Goal: Task Accomplishment & Management: Manage account settings

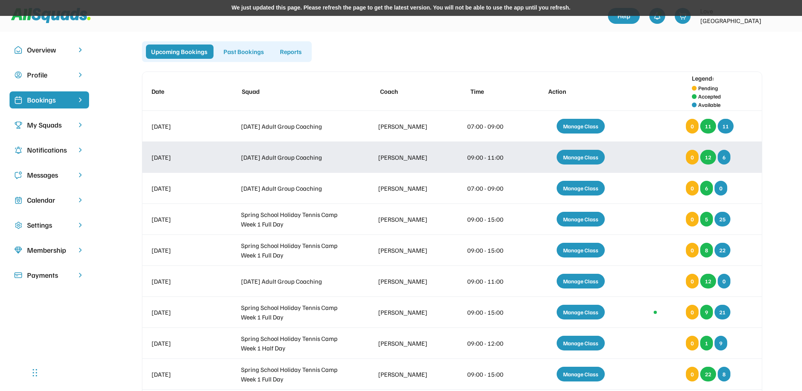
click at [580, 158] on div "Manage Class" at bounding box center [581, 157] width 48 height 15
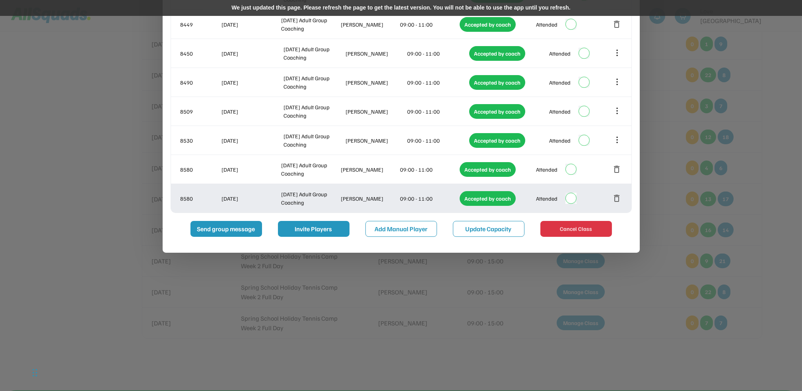
scroll to position [318, 0]
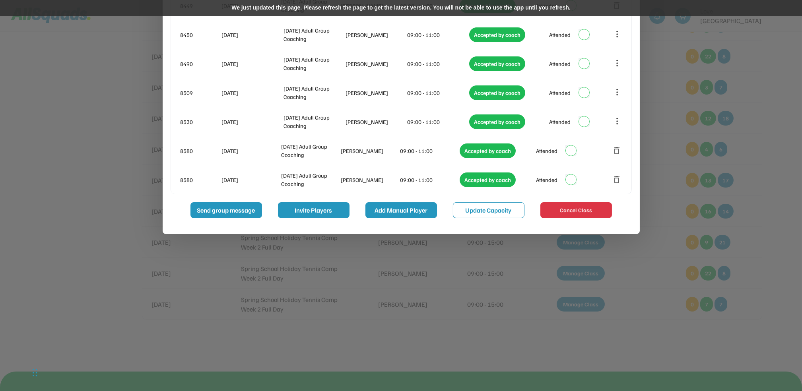
click at [413, 209] on button "Add Manual Player" at bounding box center [402, 211] width 72 height 16
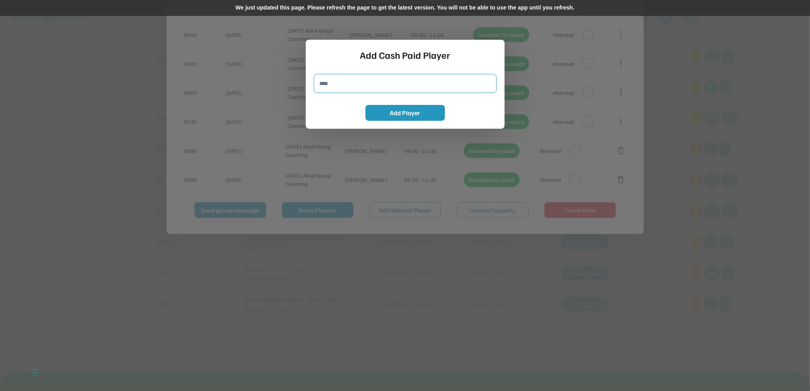
click at [322, 85] on input "input" at bounding box center [405, 83] width 183 height 19
type input "*****"
click at [397, 108] on button "Add Player" at bounding box center [406, 113] width 80 height 16
click at [690, 224] on div at bounding box center [405, 195] width 810 height 391
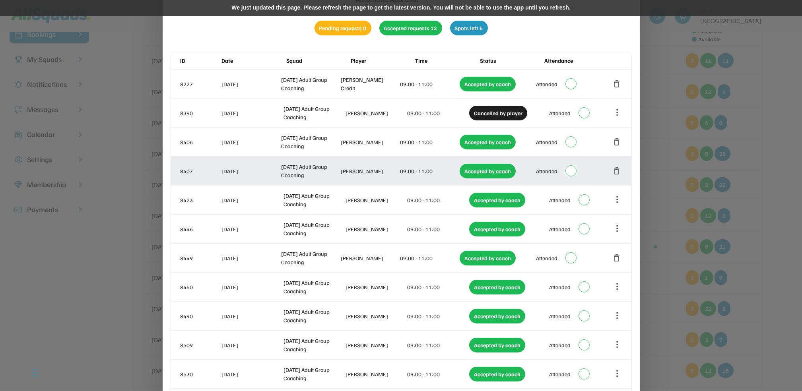
scroll to position [212, 0]
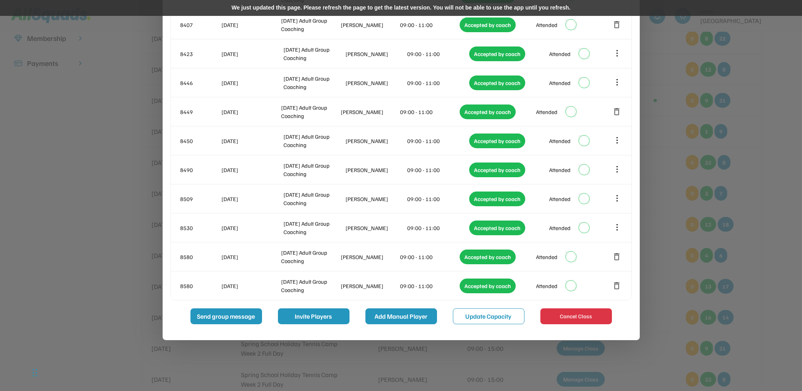
click at [405, 312] on button "Add Manual Player" at bounding box center [402, 317] width 72 height 16
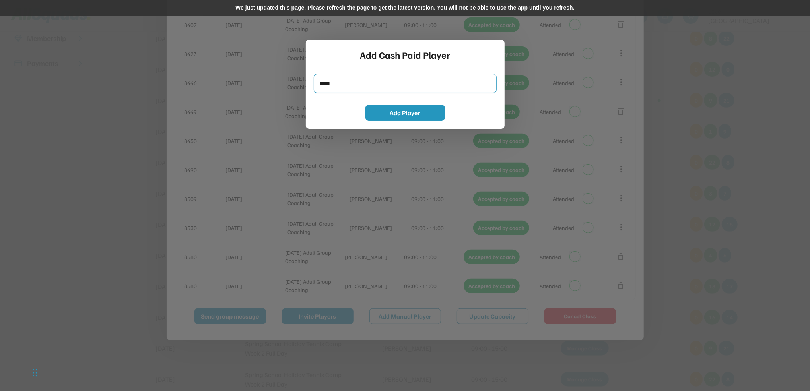
click at [323, 87] on input "input" at bounding box center [405, 83] width 183 height 19
click at [336, 82] on input "input" at bounding box center [405, 83] width 183 height 19
click at [405, 114] on button "Add Player" at bounding box center [406, 113] width 80 height 16
click at [699, 68] on div at bounding box center [405, 195] width 810 height 391
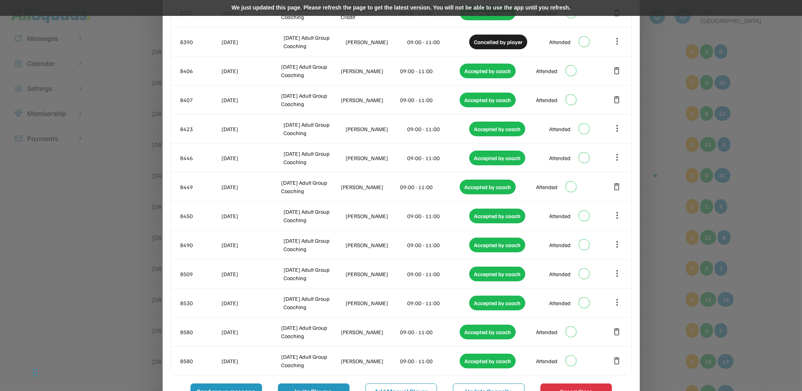
scroll to position [0, 0]
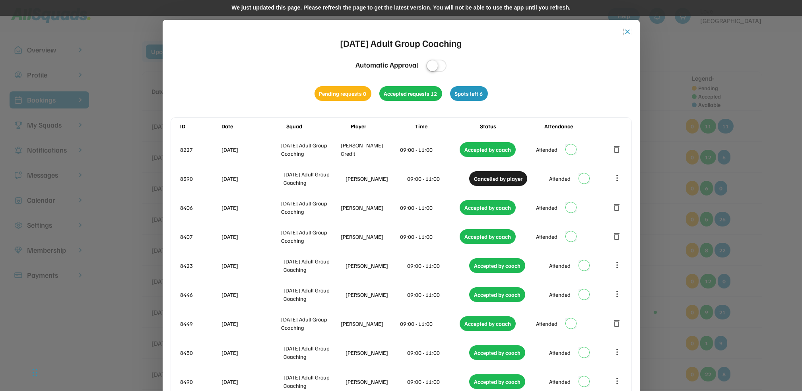
click at [627, 31] on button "close" at bounding box center [628, 32] width 8 height 8
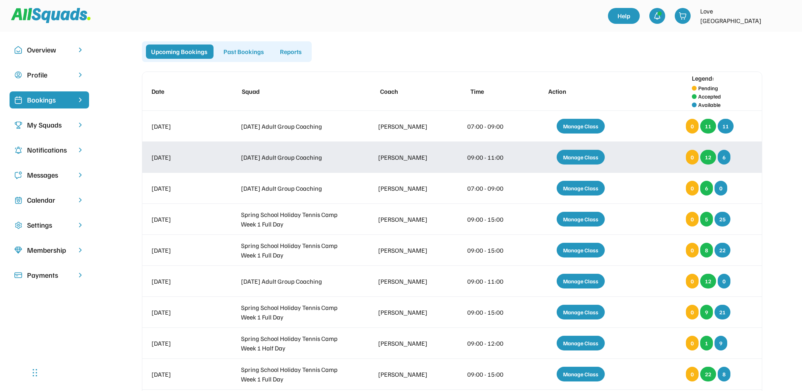
click at [576, 158] on div "Manage Class" at bounding box center [581, 157] width 48 height 15
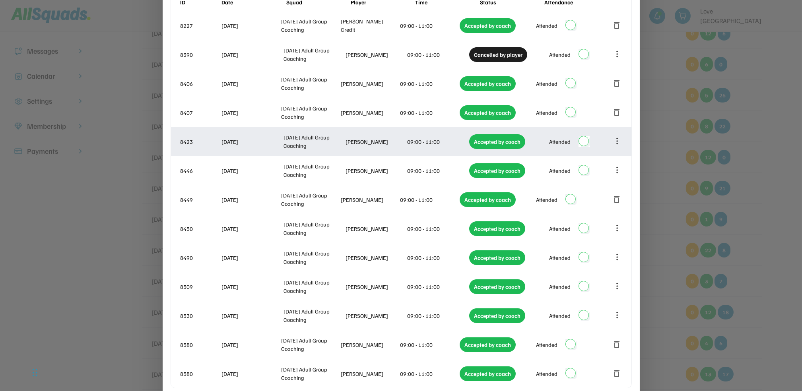
scroll to position [212, 0]
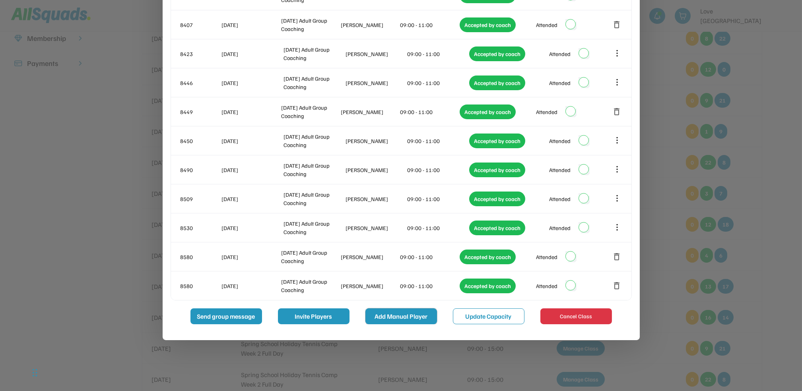
click at [406, 313] on button "Add Manual Player" at bounding box center [402, 317] width 72 height 16
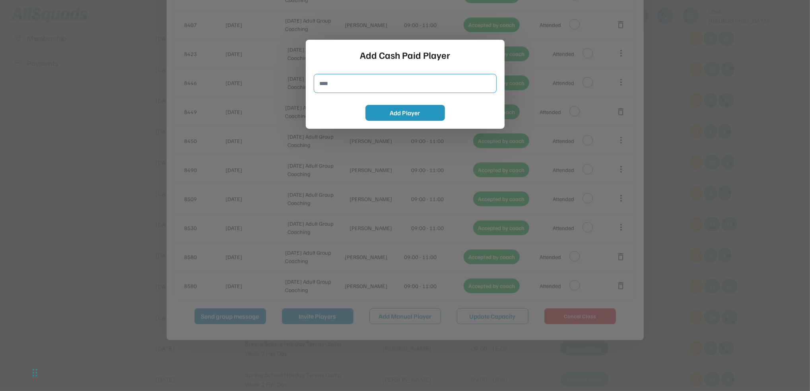
click at [341, 83] on input "input" at bounding box center [405, 83] width 183 height 19
type input "*****"
click at [399, 113] on button "Add Player" at bounding box center [406, 113] width 80 height 16
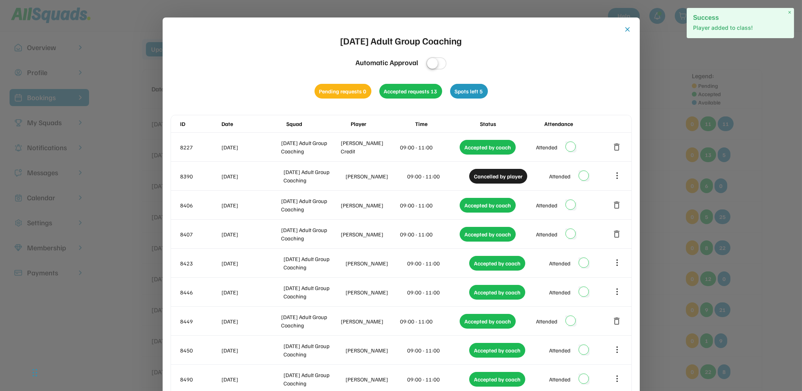
scroll to position [0, 0]
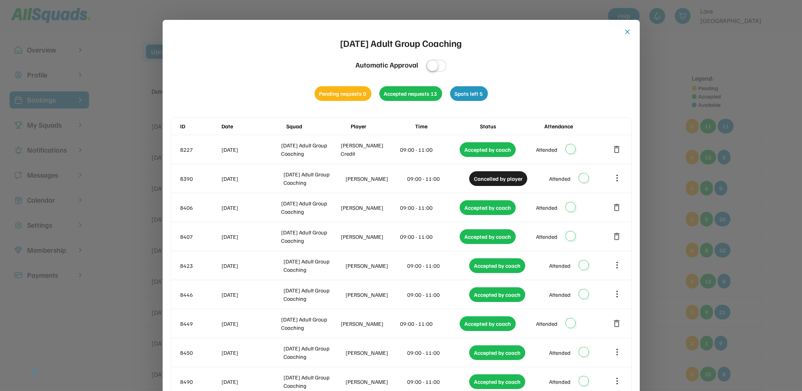
click at [629, 30] on button "close" at bounding box center [628, 32] width 8 height 8
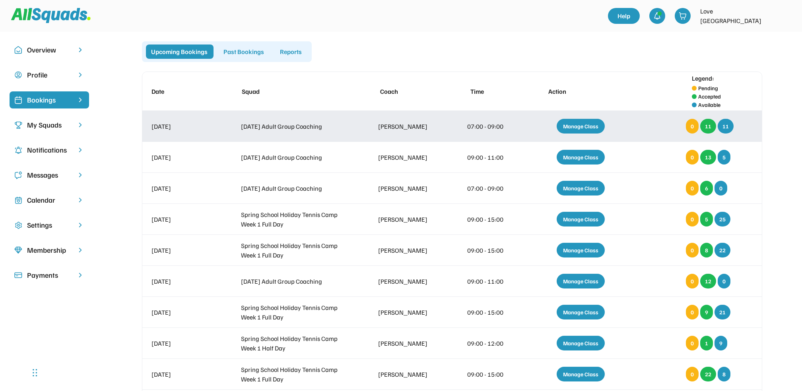
click at [588, 127] on div "Manage Class" at bounding box center [581, 126] width 48 height 15
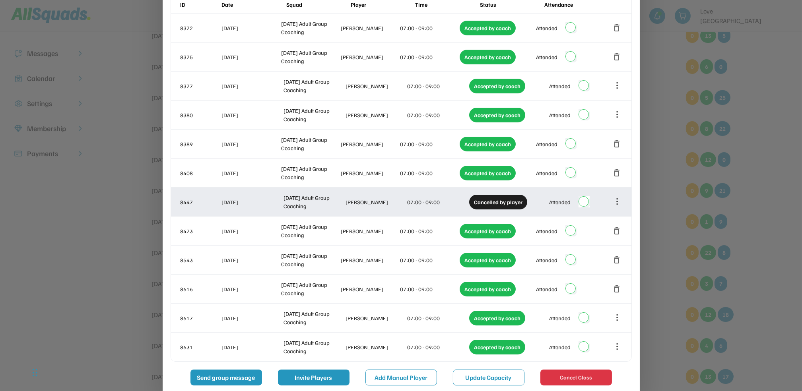
scroll to position [212, 0]
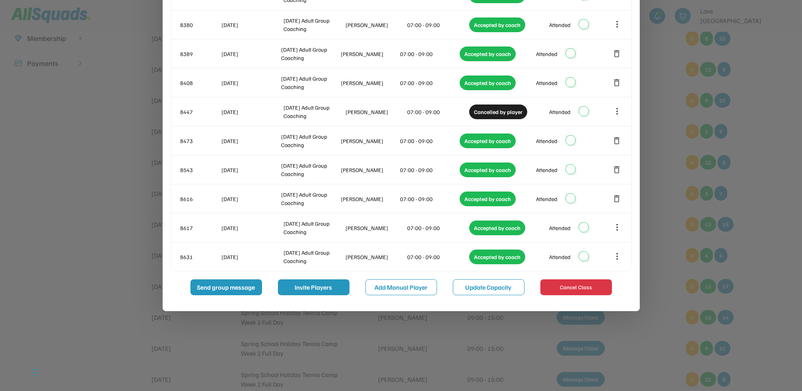
click at [764, 129] on div at bounding box center [401, 195] width 802 height 391
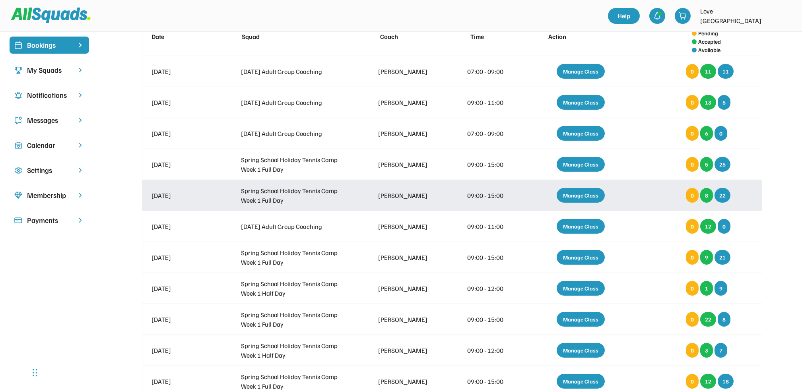
scroll to position [0, 0]
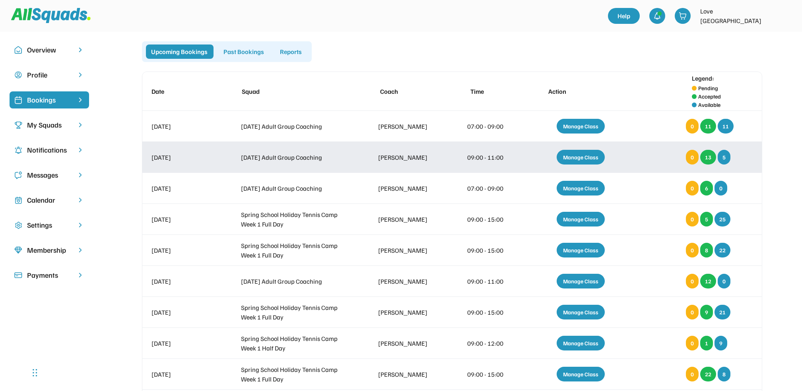
click at [583, 155] on div "Manage Class" at bounding box center [581, 157] width 48 height 15
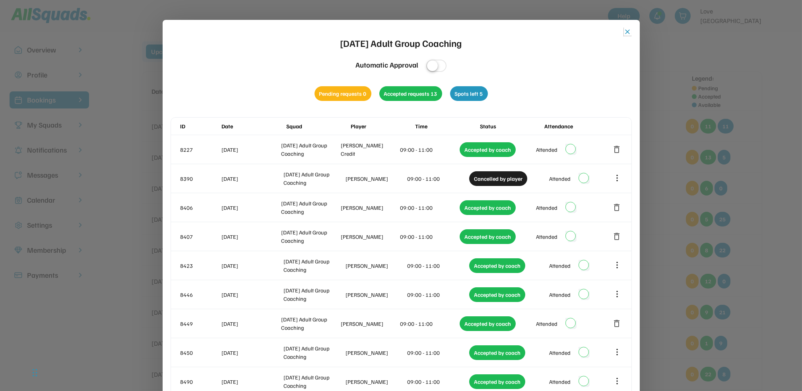
click at [627, 28] on button "close" at bounding box center [628, 32] width 8 height 8
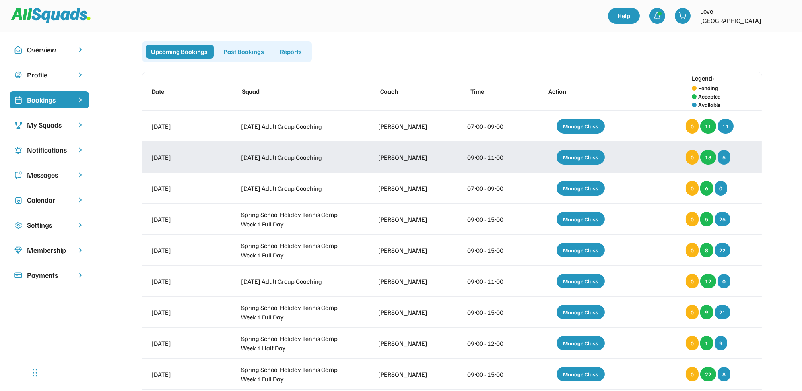
click at [577, 158] on div "Manage Class" at bounding box center [581, 157] width 48 height 15
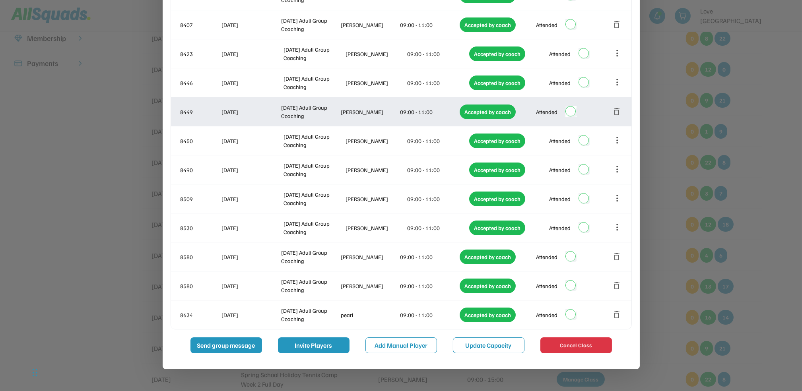
scroll to position [265, 0]
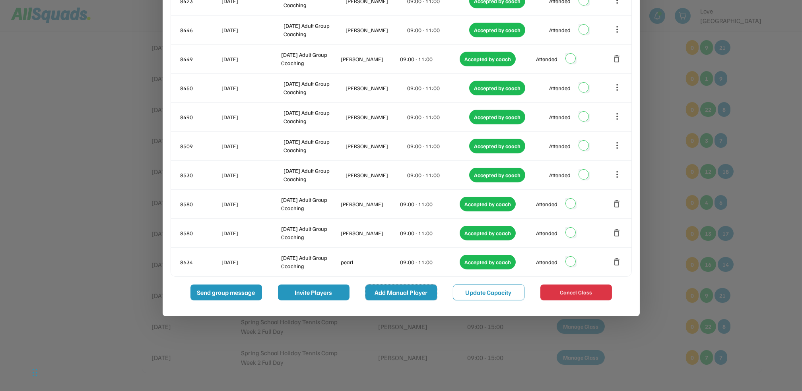
click at [399, 289] on button "Add Manual Player" at bounding box center [402, 293] width 72 height 16
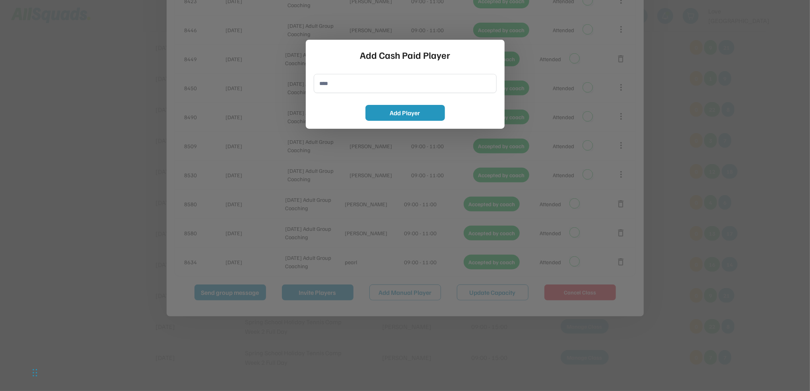
click at [329, 80] on input "input" at bounding box center [405, 83] width 183 height 19
type input "**********"
click at [401, 114] on button "Add Player" at bounding box center [406, 113] width 80 height 16
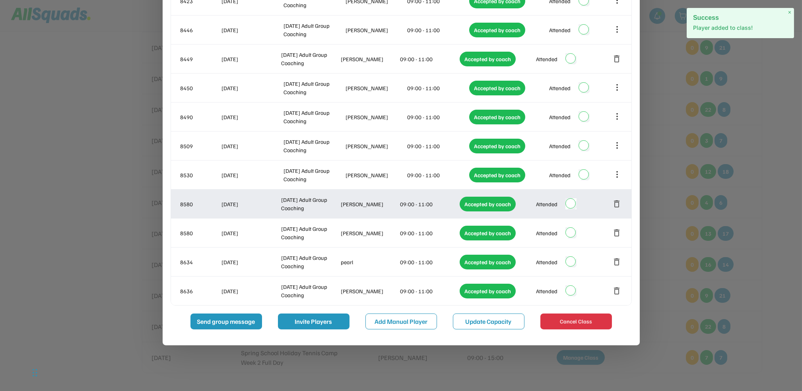
scroll to position [0, 0]
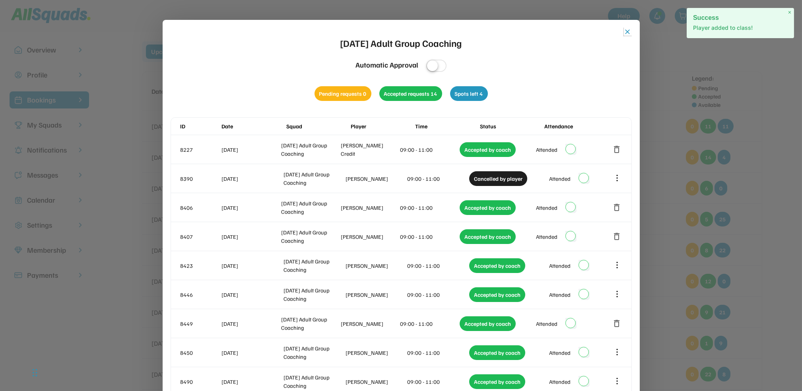
click at [628, 30] on button "close" at bounding box center [628, 32] width 8 height 8
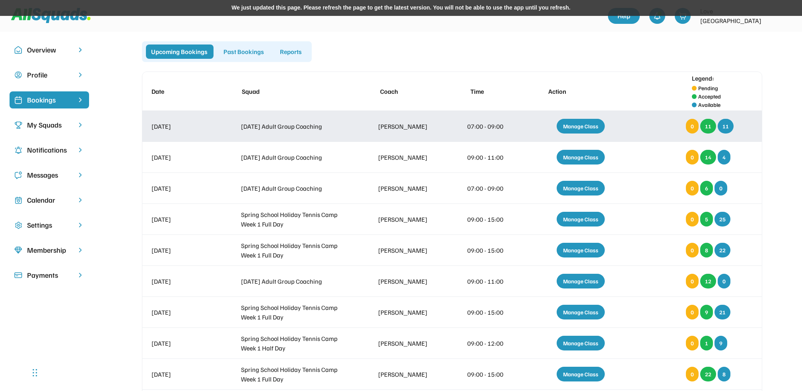
click at [593, 127] on div "Manage Class" at bounding box center [581, 126] width 48 height 15
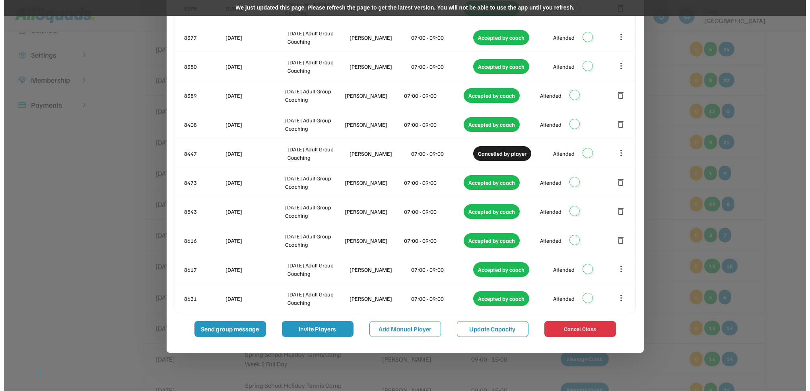
scroll to position [265, 0]
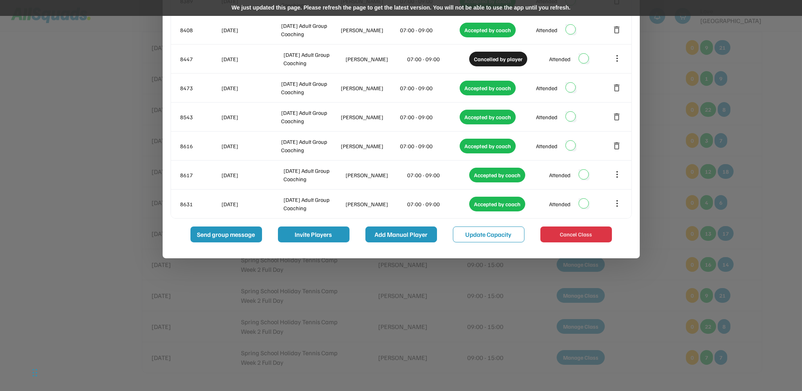
click at [419, 232] on button "Add Manual Player" at bounding box center [402, 235] width 72 height 16
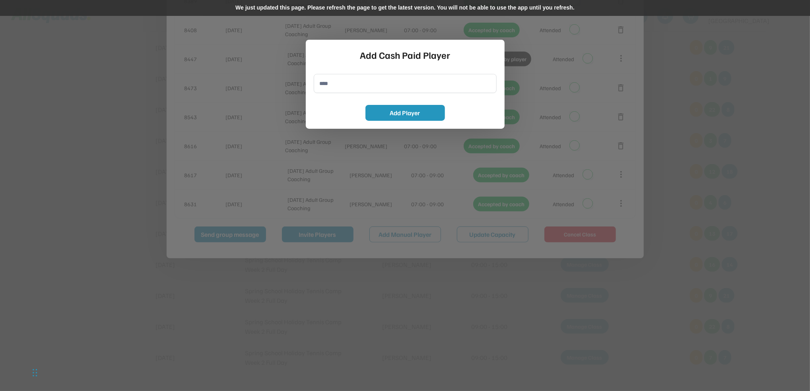
click at [561, 88] on div at bounding box center [405, 195] width 810 height 391
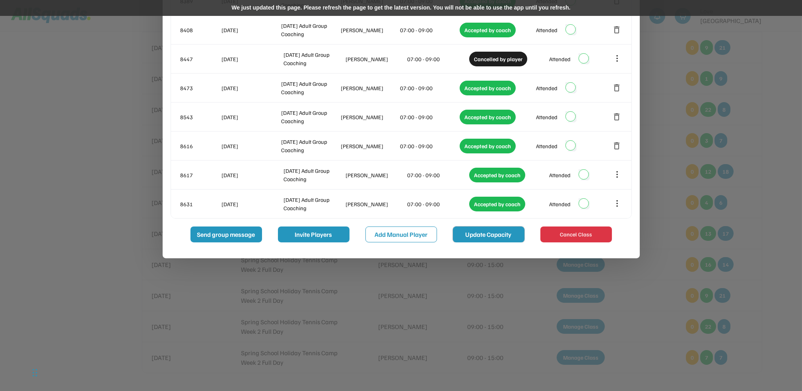
click at [488, 234] on button "Update Capacity" at bounding box center [489, 235] width 72 height 16
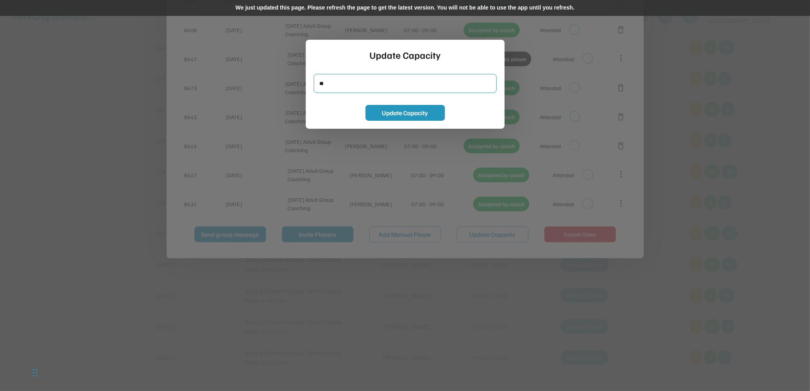
click at [352, 81] on input "input" at bounding box center [405, 83] width 183 height 19
click at [381, 114] on button "Update Capacity" at bounding box center [406, 113] width 80 height 16
click at [369, 104] on div "Update Capacity Update Capacity" at bounding box center [405, 84] width 199 height 89
click at [376, 111] on button "Update Capacity" at bounding box center [406, 113] width 80 height 16
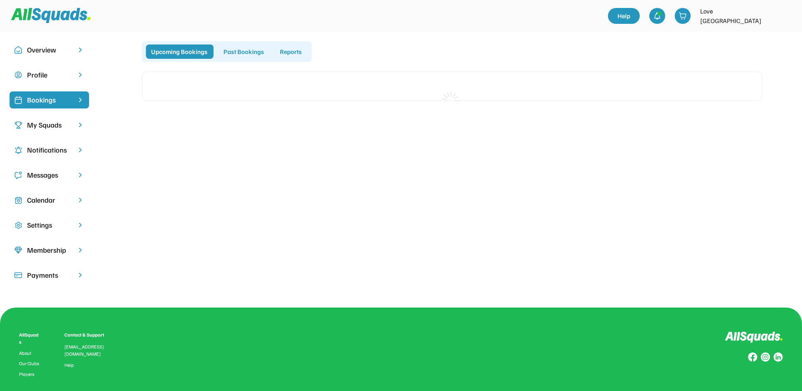
scroll to position [75, 0]
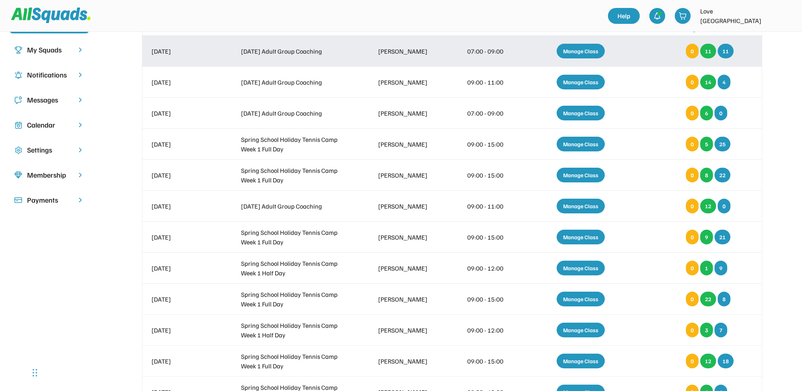
click at [603, 56] on div "Manage Class" at bounding box center [581, 51] width 56 height 23
click at [579, 56] on div "Manage Class" at bounding box center [581, 51] width 48 height 15
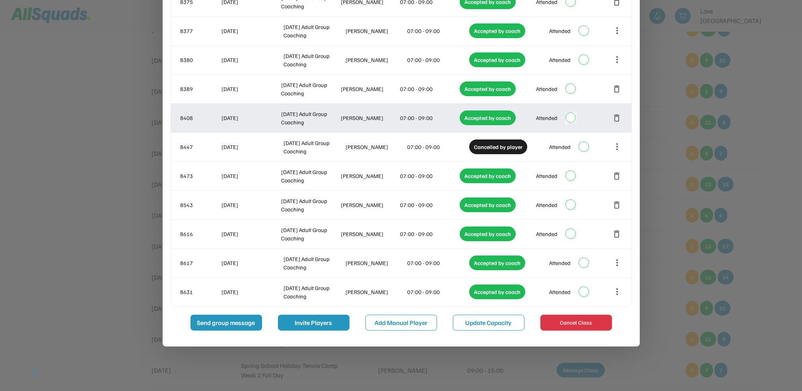
scroll to position [341, 0]
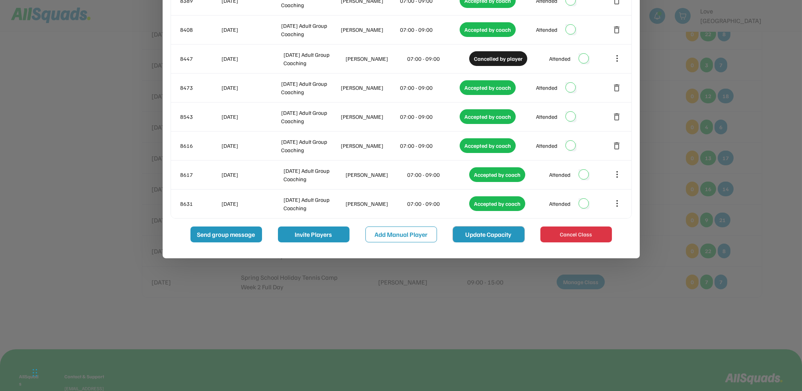
click at [480, 236] on button "Update Capacity" at bounding box center [489, 235] width 72 height 16
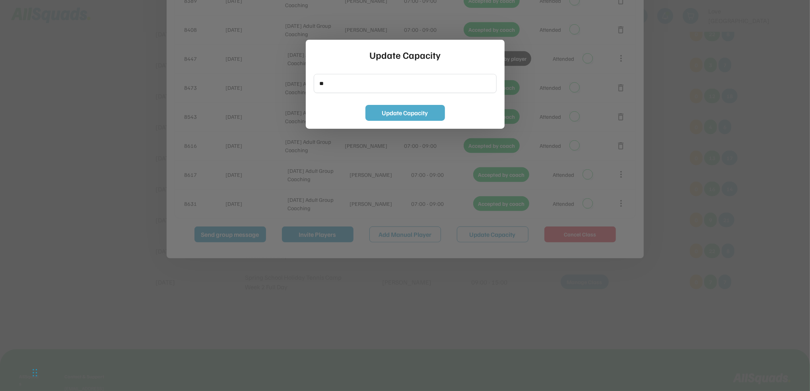
click at [378, 106] on button "Update Capacity" at bounding box center [406, 113] width 80 height 16
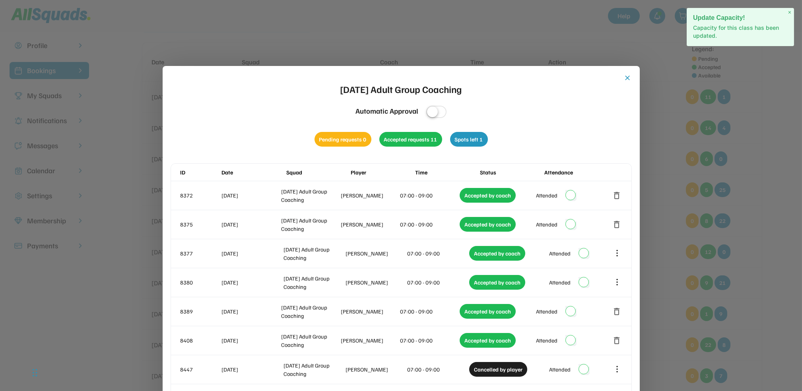
scroll to position [0, 0]
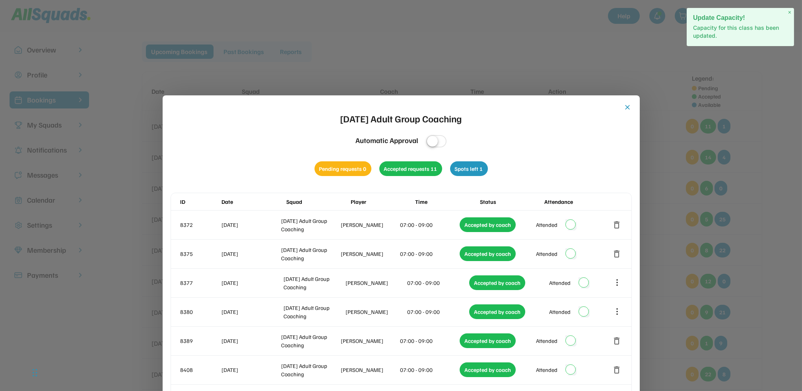
click at [629, 108] on button "close" at bounding box center [628, 107] width 8 height 8
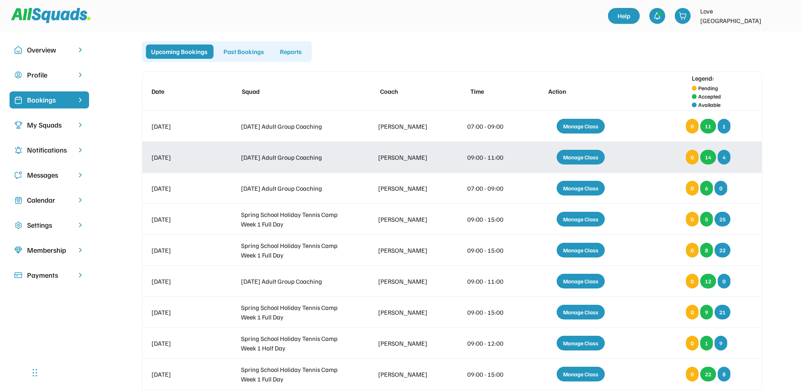
click at [575, 155] on div "Manage Class" at bounding box center [581, 157] width 48 height 15
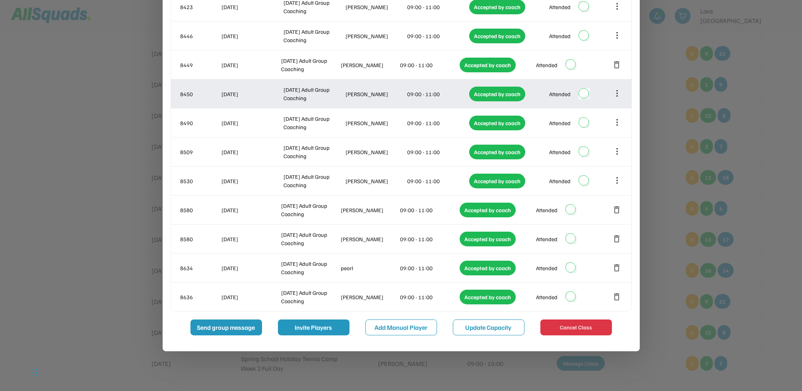
scroll to position [265, 0]
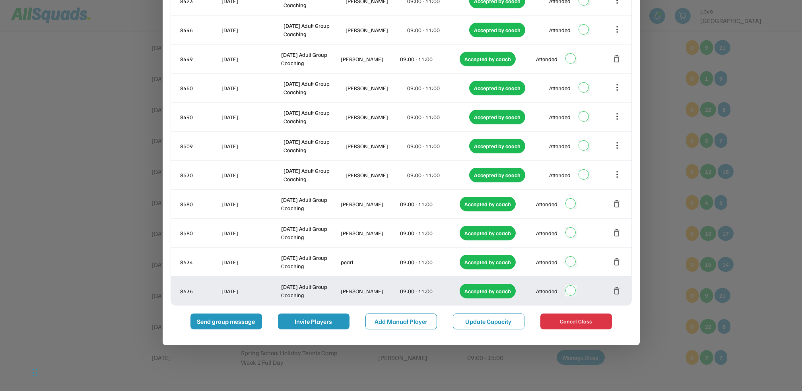
click at [617, 294] on button "delete" at bounding box center [618, 291] width 10 height 10
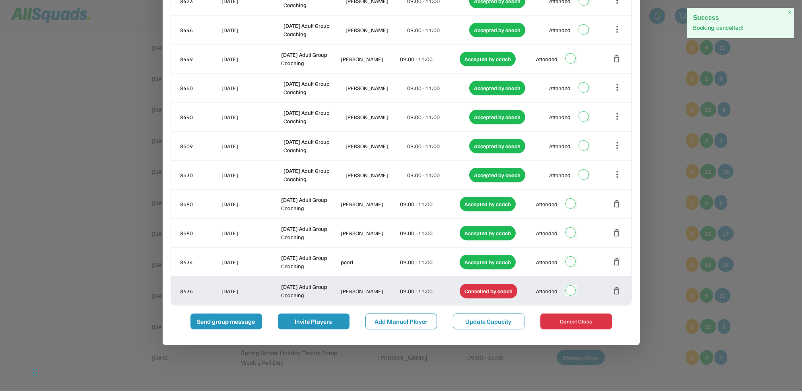
scroll to position [0, 0]
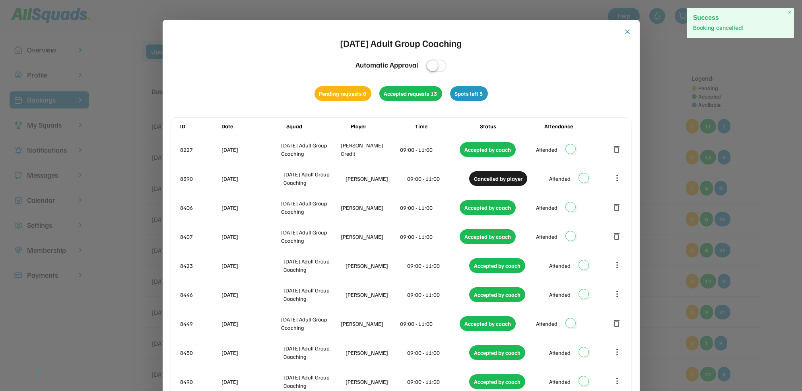
click at [629, 34] on button "close" at bounding box center [628, 32] width 8 height 8
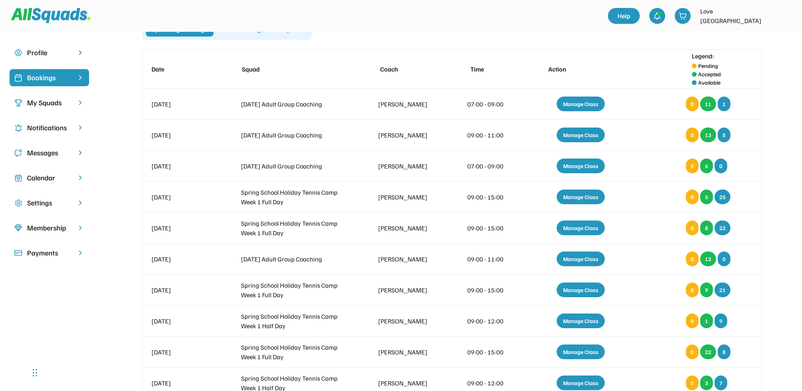
scroll to position [14, 0]
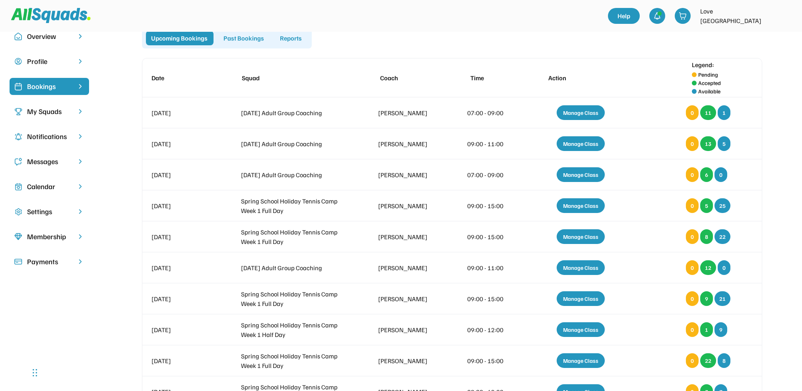
click at [43, 85] on div "Bookings" at bounding box center [49, 86] width 45 height 11
click at [51, 111] on div "My Squads" at bounding box center [49, 111] width 45 height 11
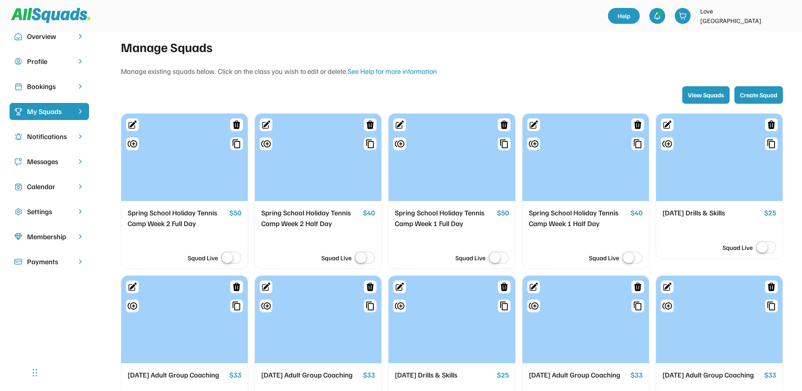
click at [52, 35] on div "Overview" at bounding box center [49, 36] width 45 height 11
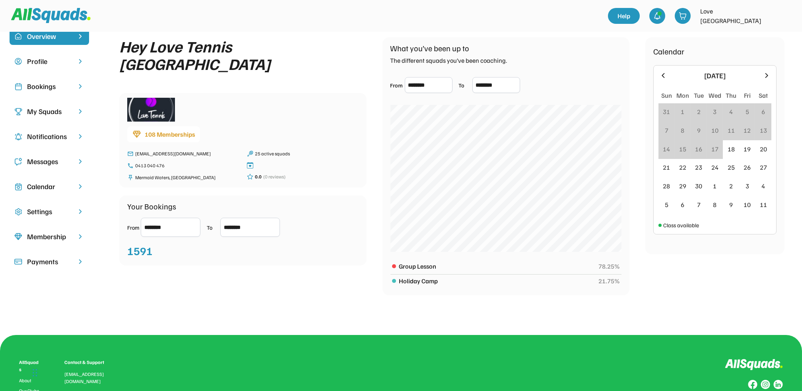
click at [58, 185] on div "Calendar" at bounding box center [49, 186] width 45 height 11
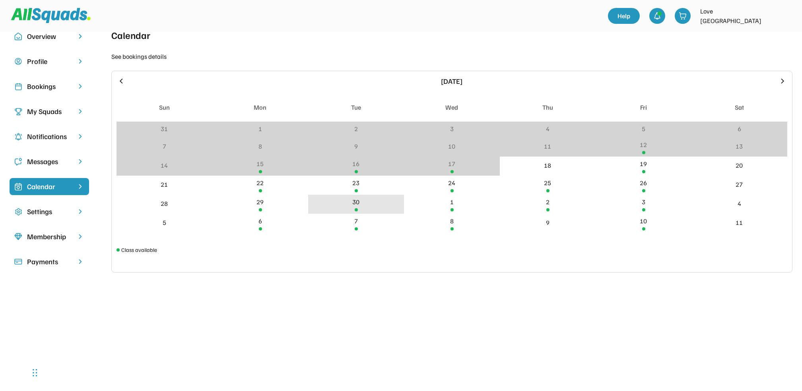
click at [356, 207] on div "30" at bounding box center [356, 204] width 96 height 19
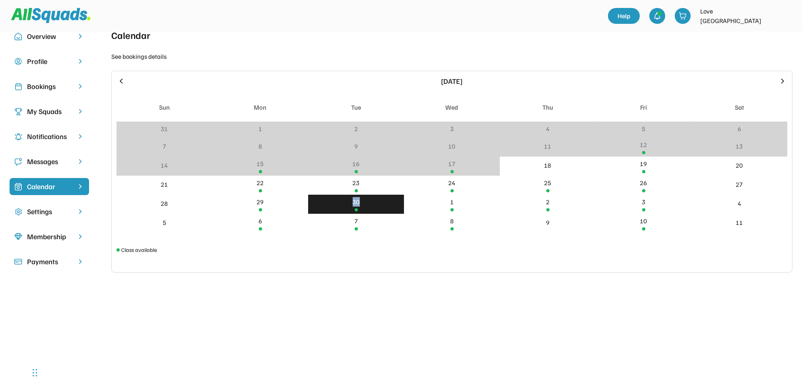
click at [356, 207] on div "30" at bounding box center [356, 204] width 96 height 19
click at [357, 204] on div "30" at bounding box center [356, 202] width 7 height 10
drag, startPoint x: 357, startPoint y: 204, endPoint x: 372, endPoint y: 203, distance: 15.5
drag, startPoint x: 372, startPoint y: 203, endPoint x: 346, endPoint y: 203, distance: 26.3
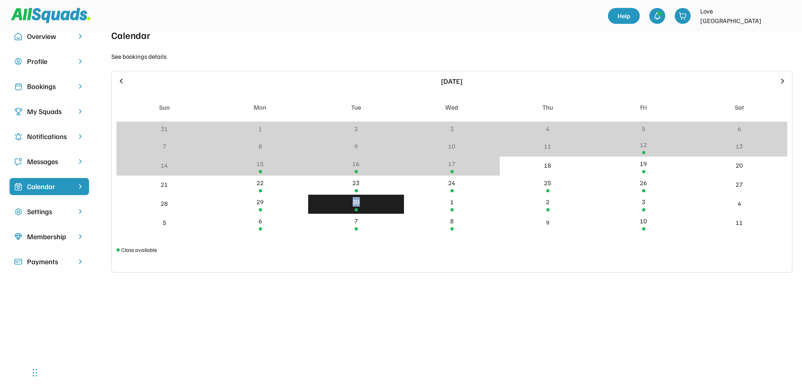
click at [346, 203] on div "30" at bounding box center [356, 204] width 96 height 19
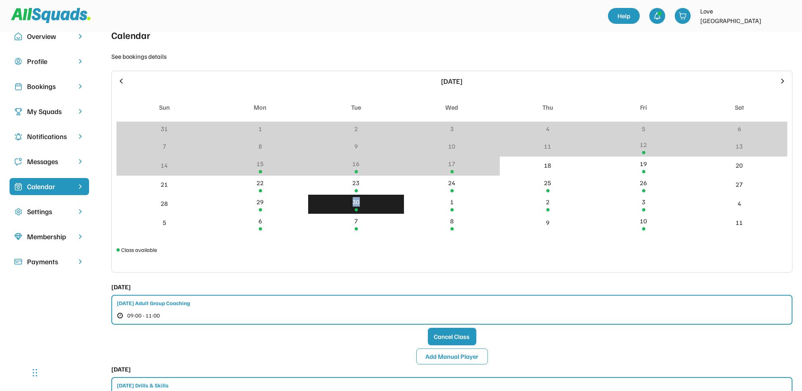
click at [346, 203] on div "30" at bounding box center [356, 204] width 96 height 19
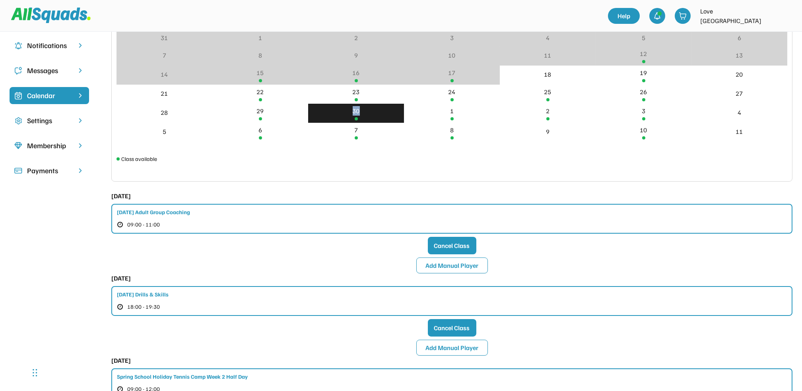
scroll to position [108, 0]
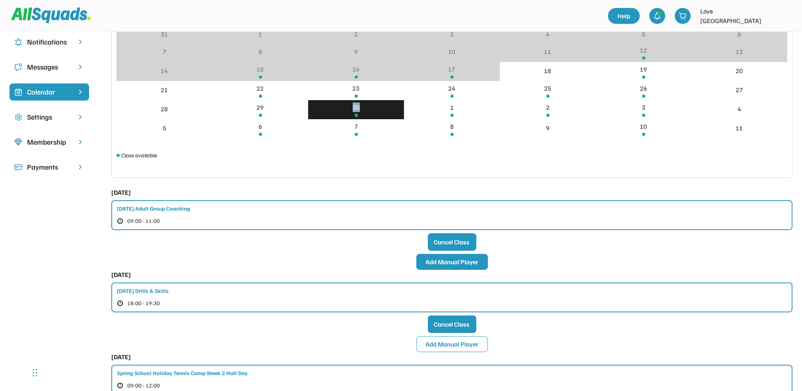
click at [433, 263] on button "Add Manual Player" at bounding box center [453, 262] width 72 height 16
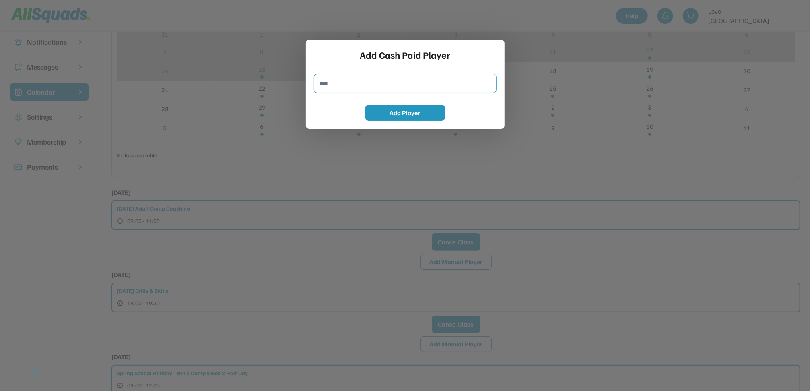
click at [344, 85] on input "input" at bounding box center [405, 83] width 183 height 19
type input "*********"
click at [388, 111] on button "Add Player" at bounding box center [406, 113] width 80 height 16
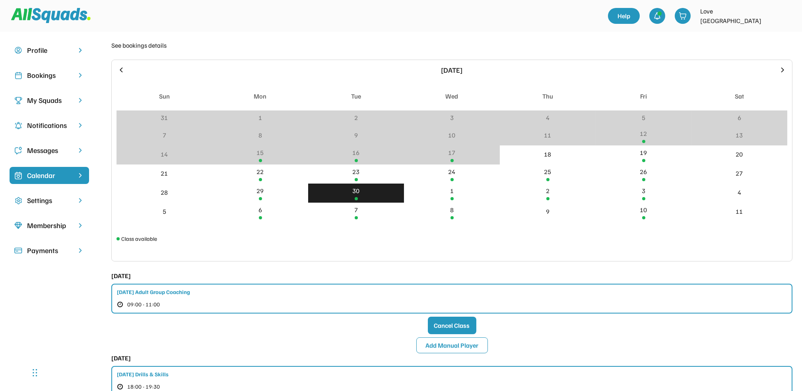
scroll to position [0, 0]
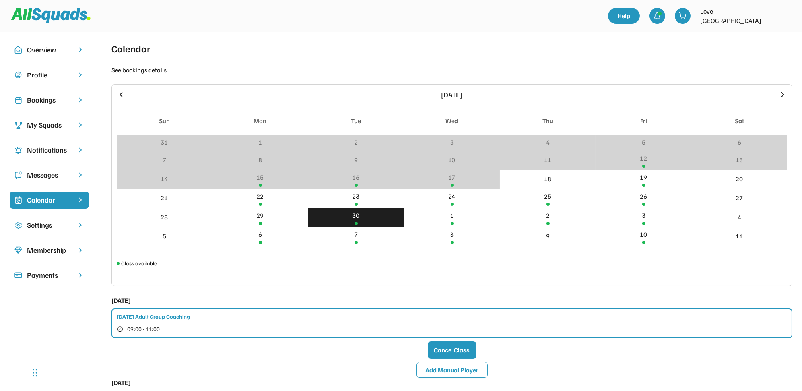
click at [259, 27] on div "Help Love Tennis Pizzey Park" at bounding box center [401, 16] width 802 height 32
drag, startPoint x: 262, startPoint y: 22, endPoint x: 265, endPoint y: 18, distance: 5.4
click at [265, 18] on div at bounding box center [309, 15] width 597 height 25
